Goal: Information Seeking & Learning: Learn about a topic

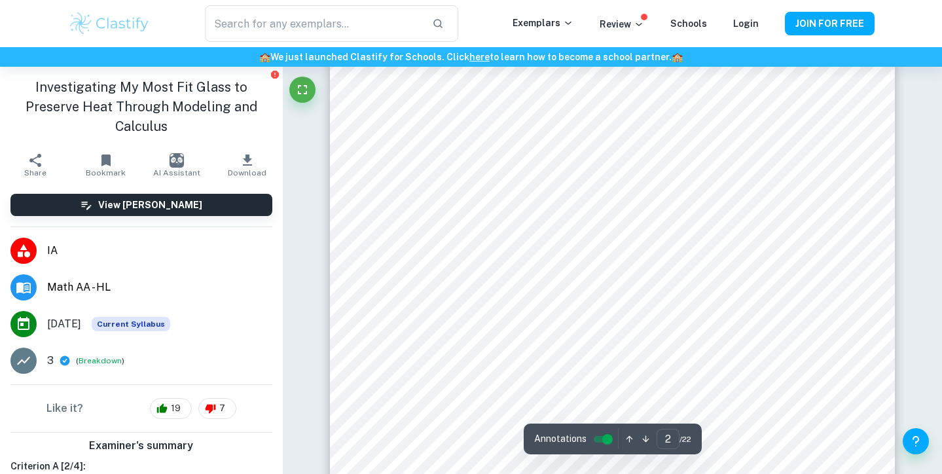
scroll to position [1233, 1]
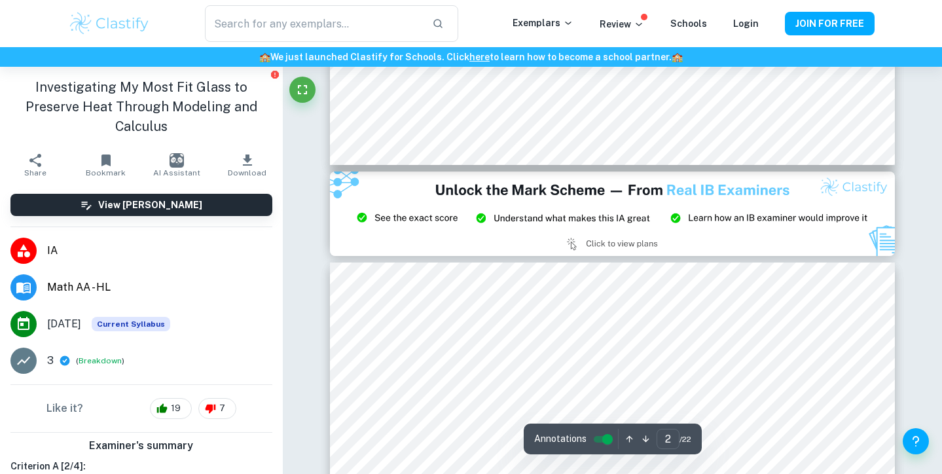
type input "3"
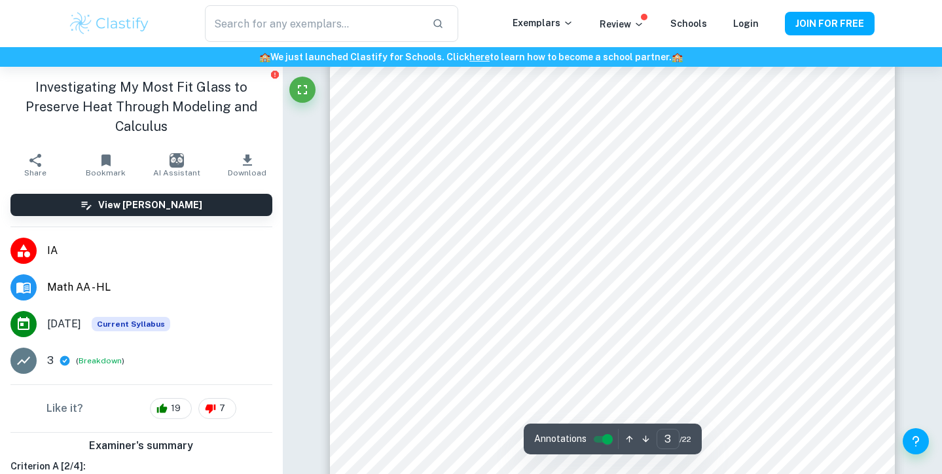
scroll to position [2163, 0]
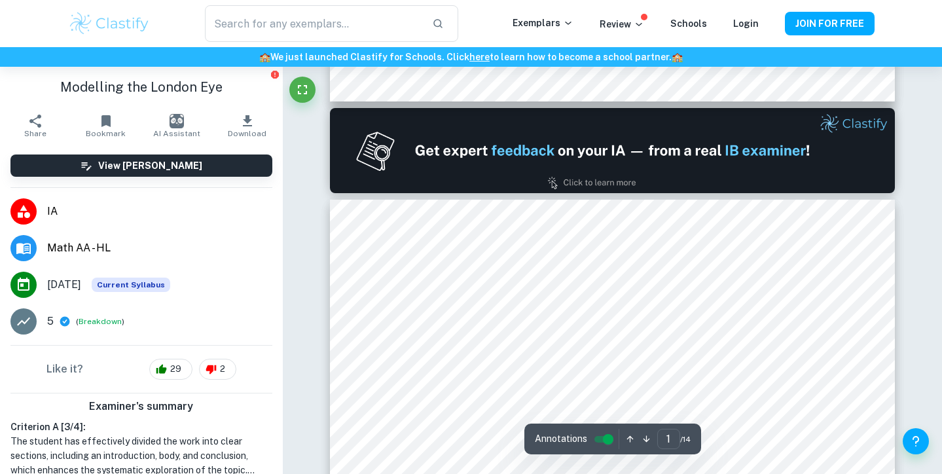
type input "2"
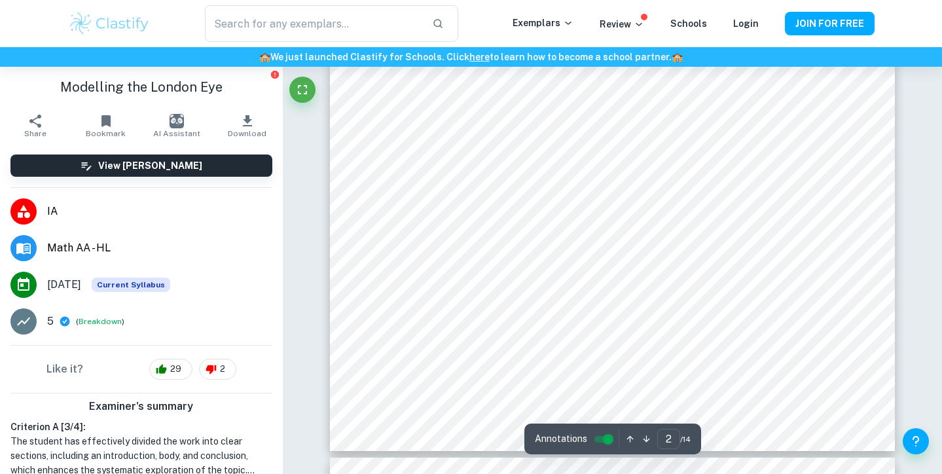
scroll to position [1428, 0]
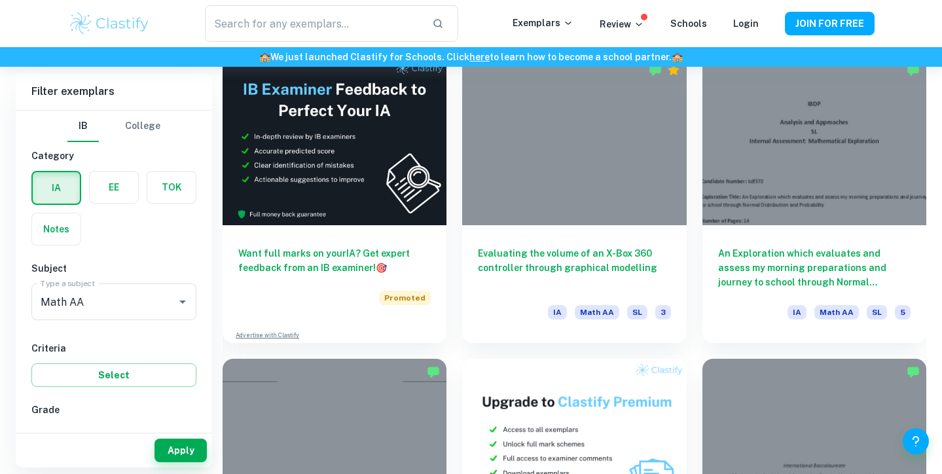
scroll to position [7019, 0]
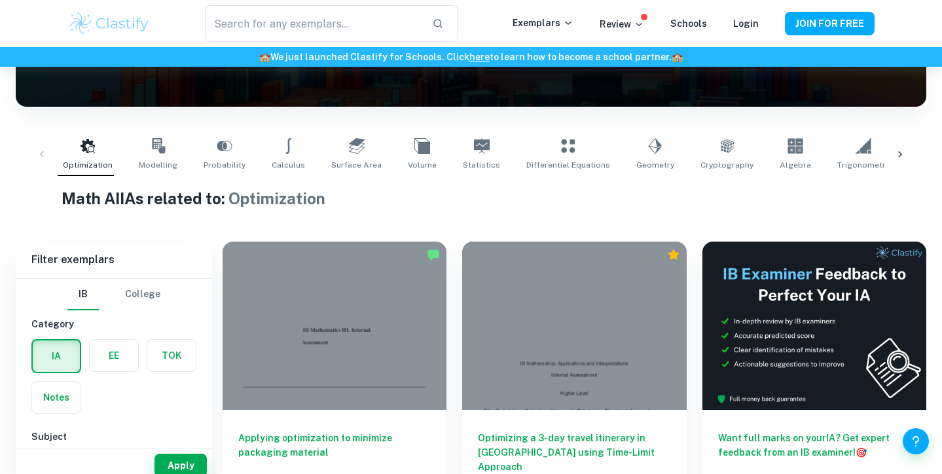
scroll to position [193, 0]
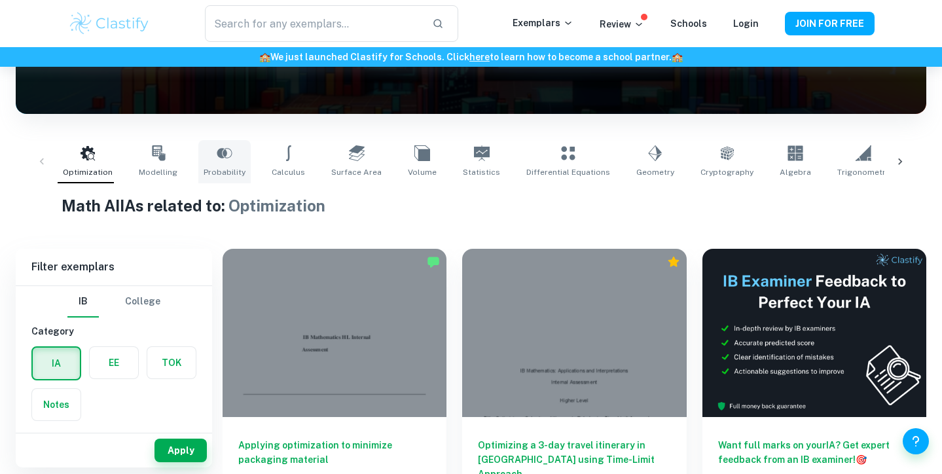
click at [223, 164] on link "Probability" at bounding box center [224, 161] width 52 height 43
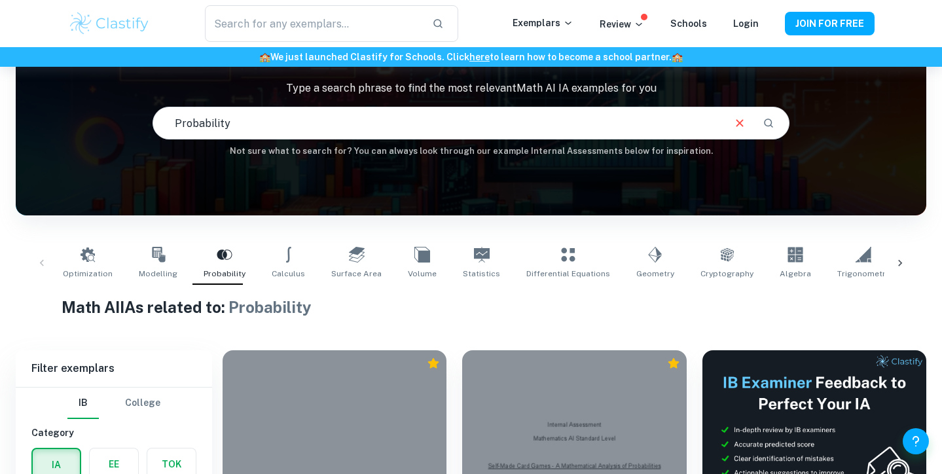
scroll to position [69, 0]
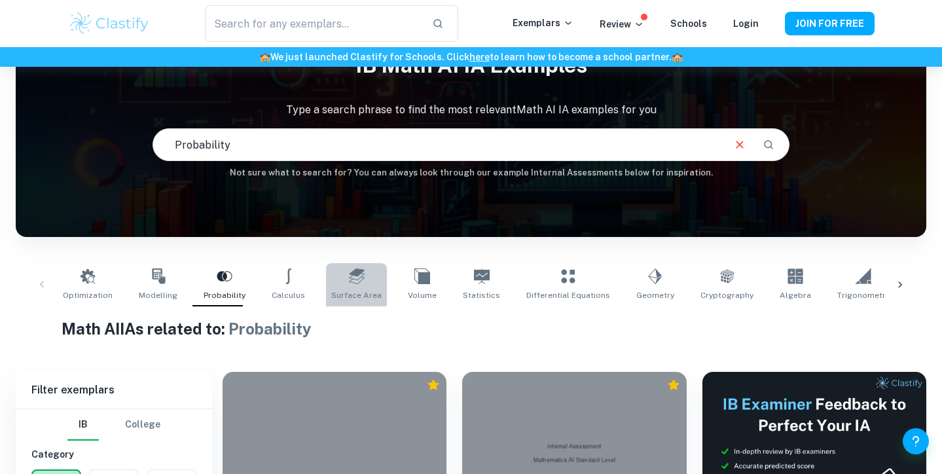
click at [335, 280] on link "Surface Area" at bounding box center [356, 284] width 61 height 43
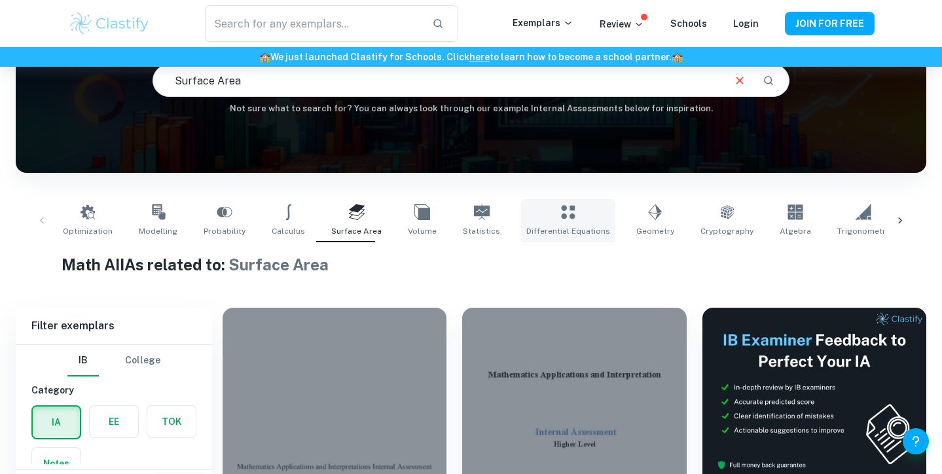
scroll to position [58, 0]
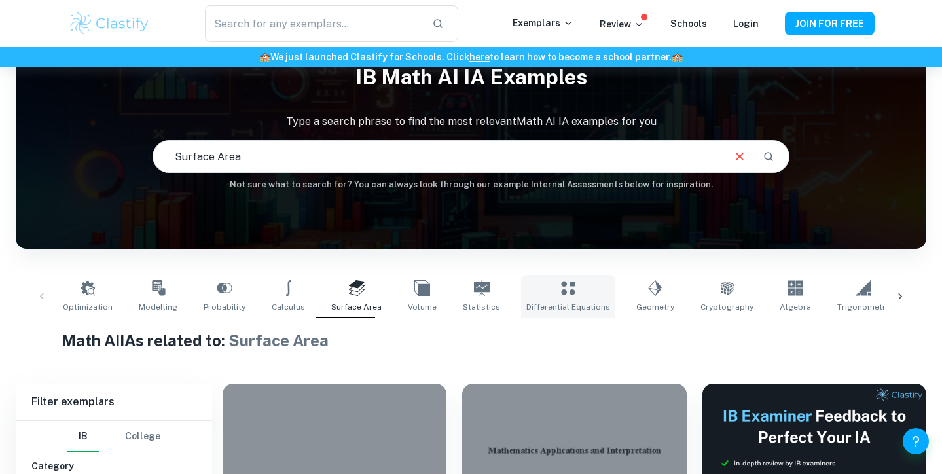
click at [561, 286] on icon at bounding box center [568, 288] width 14 height 14
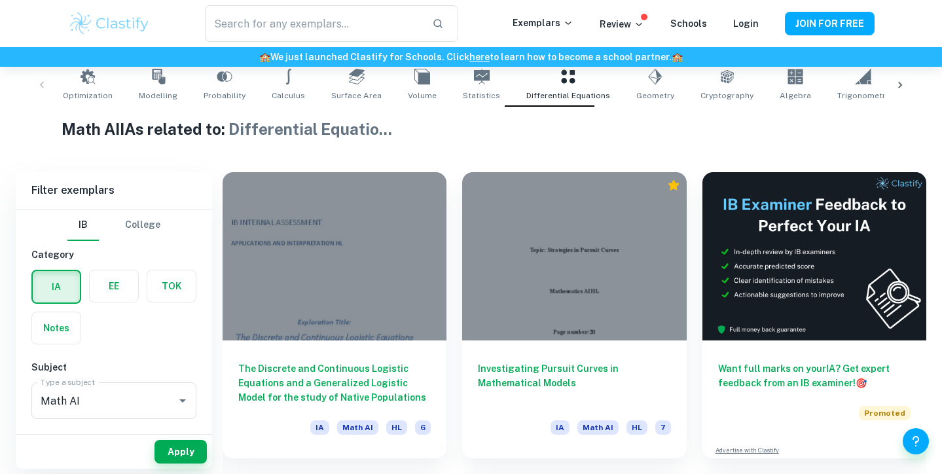
scroll to position [271, 0]
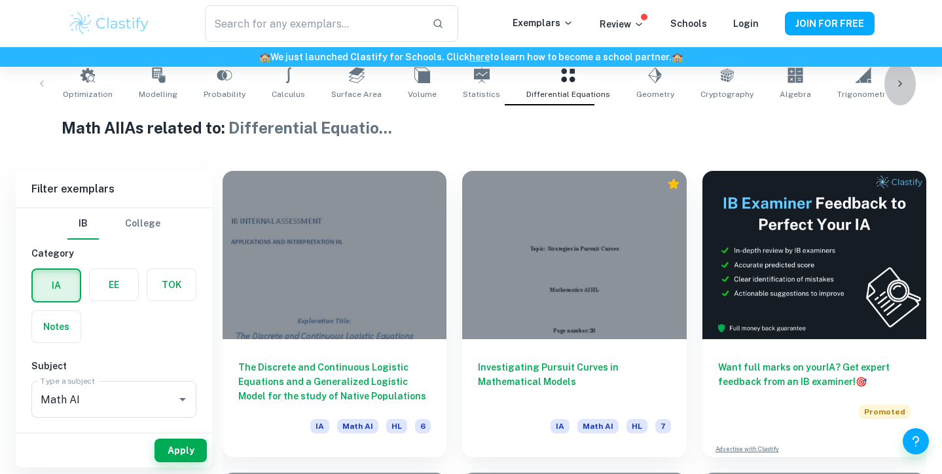
click at [888, 83] on div at bounding box center [900, 83] width 31 height 43
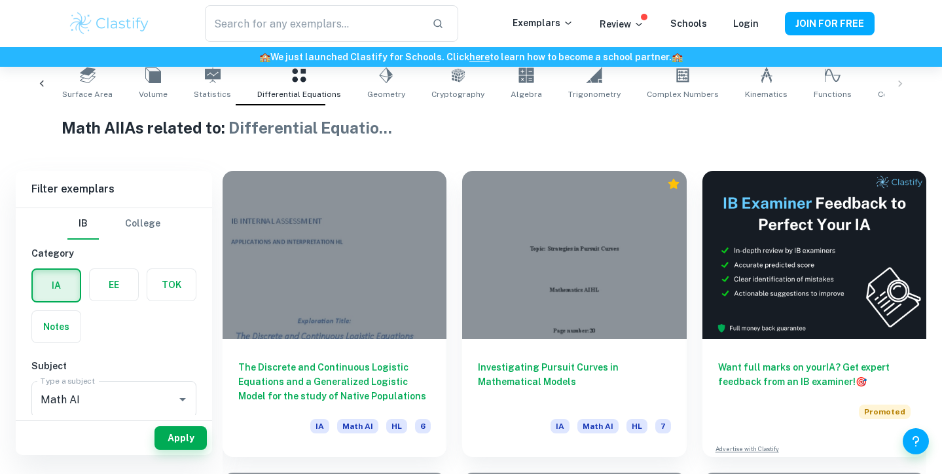
scroll to position [248, 0]
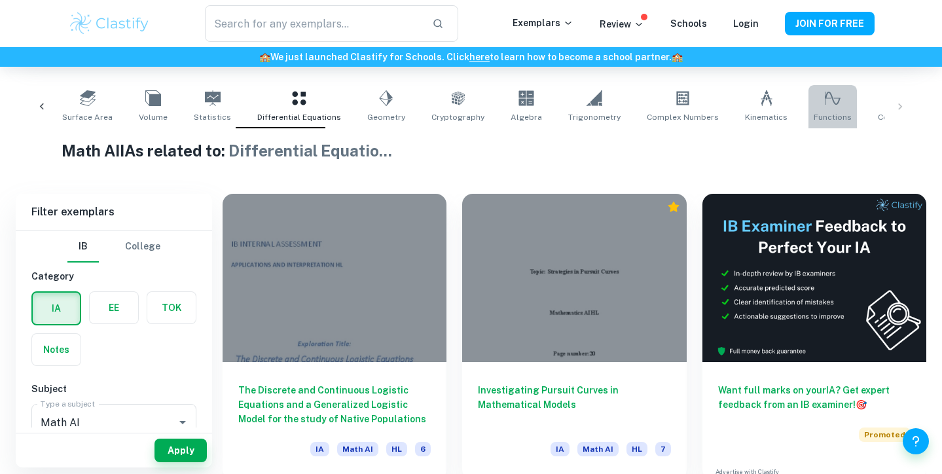
click at [814, 118] on span "Functions" at bounding box center [833, 117] width 38 height 12
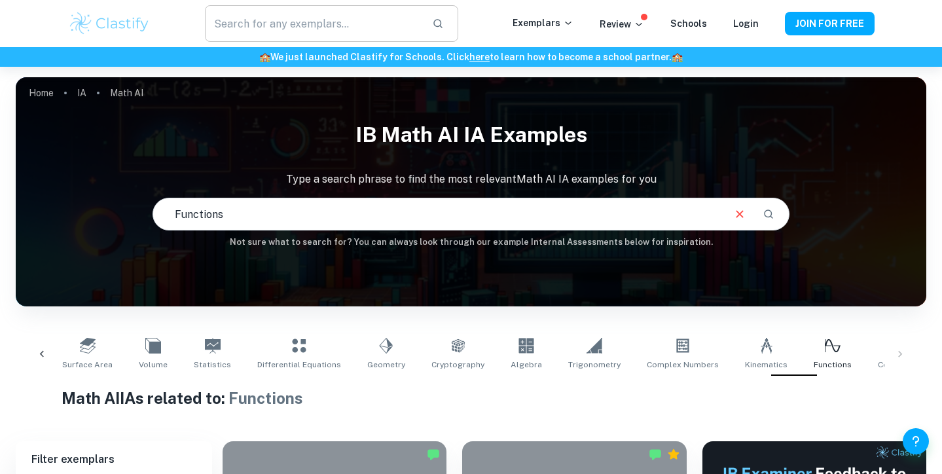
click at [282, 30] on input "text" at bounding box center [313, 23] width 216 height 37
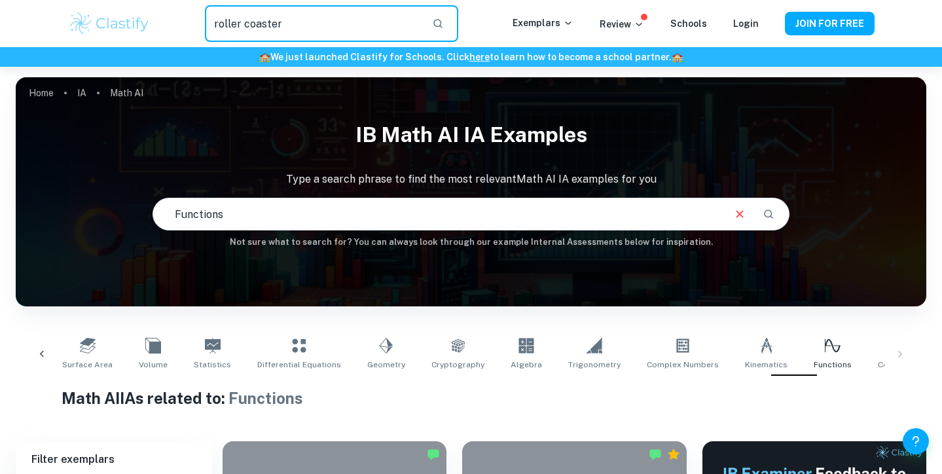
type input "roller coaster"
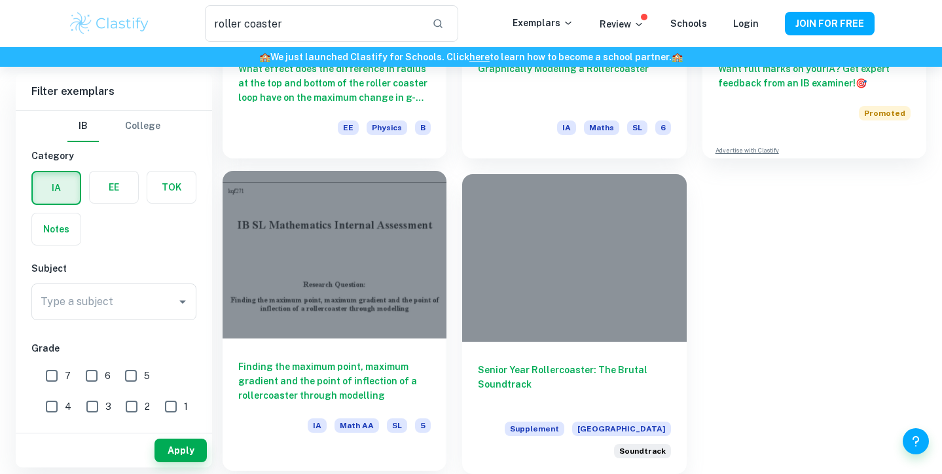
scroll to position [271, 0]
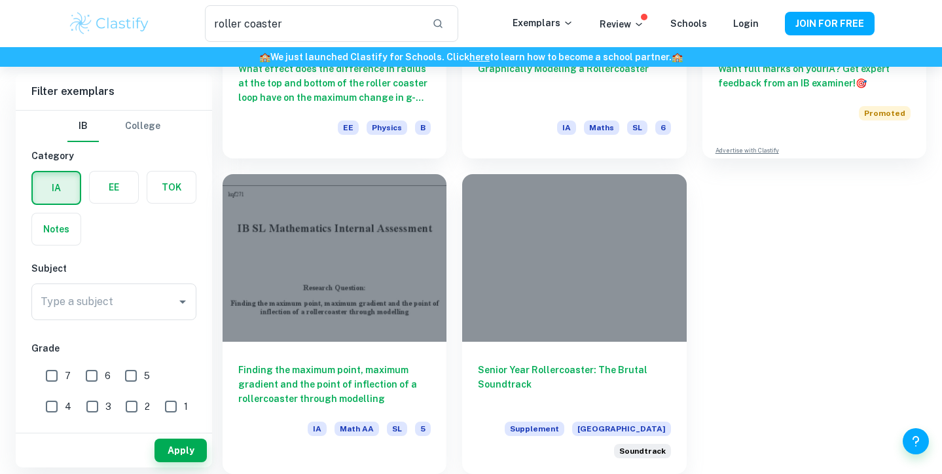
click at [81, 381] on input "6" at bounding box center [92, 376] width 26 height 26
checkbox input "true"
click at [58, 379] on input "7" at bounding box center [52, 376] width 26 height 26
checkbox input "true"
click at [168, 449] on button "Apply" at bounding box center [181, 451] width 52 height 24
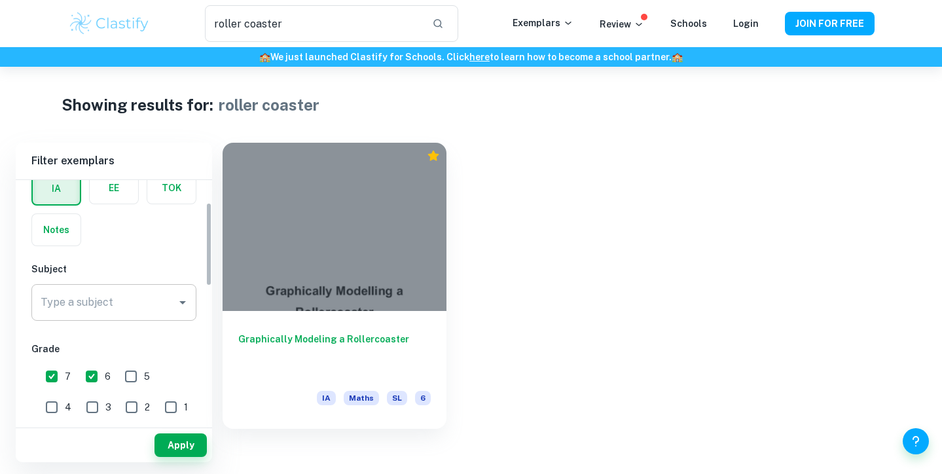
scroll to position [70, 0]
click at [132, 373] on input "5" at bounding box center [131, 375] width 26 height 26
checkbox input "true"
click at [164, 441] on button "Apply" at bounding box center [181, 446] width 52 height 24
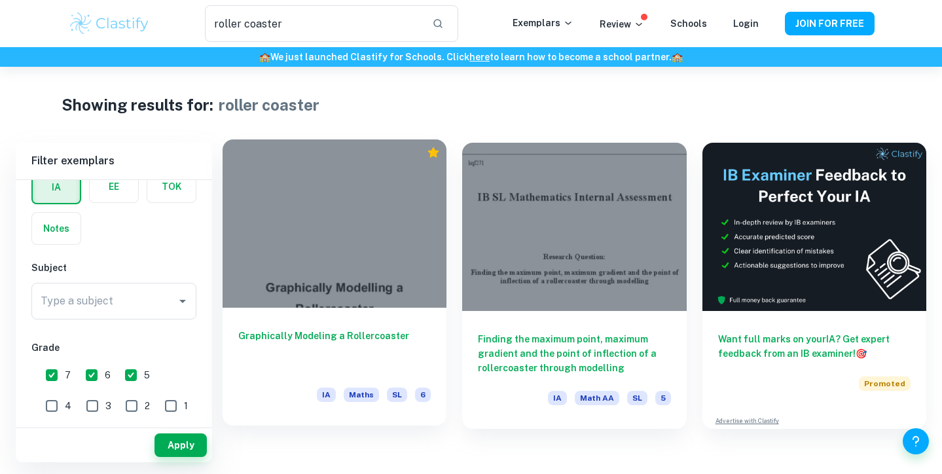
click at [359, 219] on div at bounding box center [335, 224] width 224 height 168
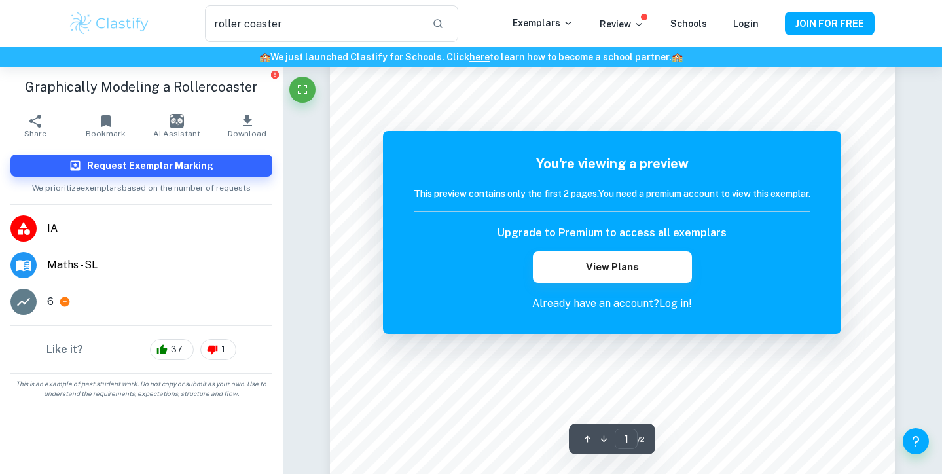
scroll to position [116, 0]
